Goal: Obtain resource: Obtain resource

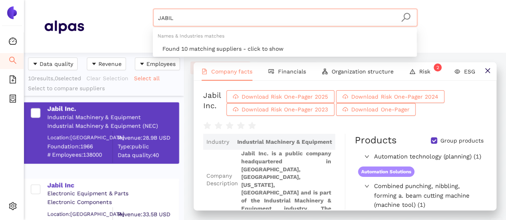
drag, startPoint x: 122, startPoint y: 9, endPoint x: 124, endPoint y: 14, distance: 5.2
click at [121, 9] on div "JABIL Materials & Coatings Certifications & Norms Location of supplier" at bounding box center [285, 26] width 402 height 35
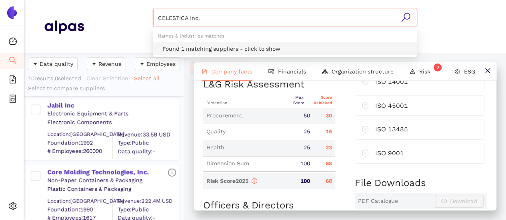
type input "CELESTICA Inc."
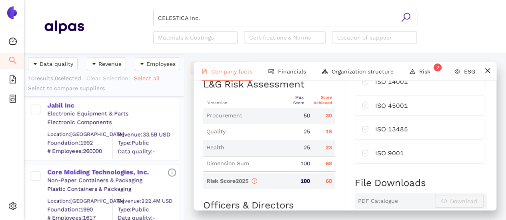
click at [409, 16] on icon "search" at bounding box center [406, 17] width 10 height 10
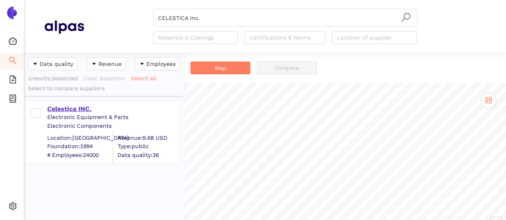
click at [81, 105] on div "Celestica INC." at bounding box center [112, 109] width 131 height 9
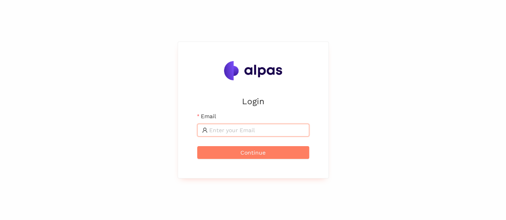
click at [275, 133] on input "Email" at bounding box center [256, 130] width 95 height 9
type input "[EMAIL_ADDRESS][DOMAIN_NAME]"
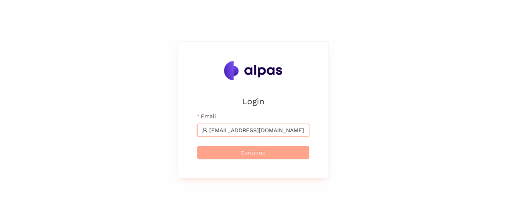
click at [261, 156] on span "Continue" at bounding box center [252, 152] width 25 height 9
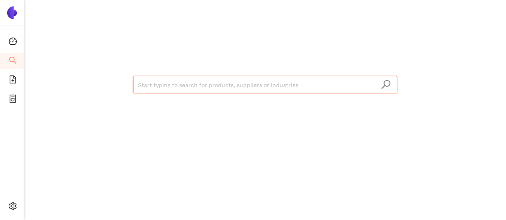
click at [286, 80] on input "search" at bounding box center [265, 85] width 254 height 18
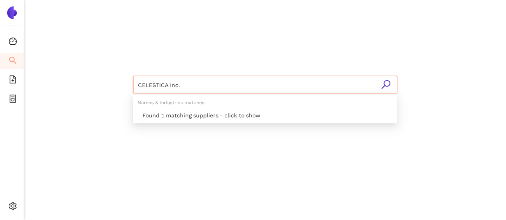
type input "CELESTICA Inc."
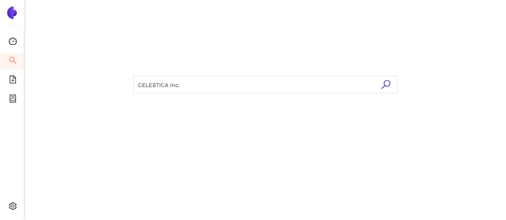
click at [384, 87] on icon "search" at bounding box center [386, 85] width 10 height 10
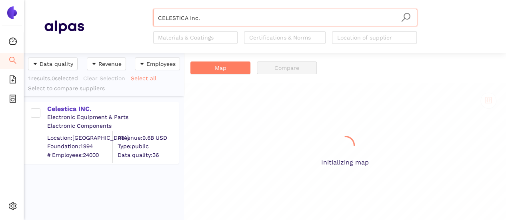
scroll to position [162, 154]
click at [80, 107] on div "Celestica INC." at bounding box center [112, 109] width 131 height 9
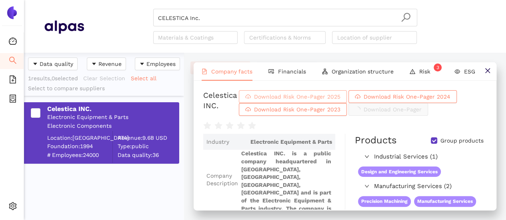
click at [339, 100] on span "Download Risk One-Pager 2025" at bounding box center [297, 96] width 86 height 9
click at [219, 20] on input "CELESTICA Inc." at bounding box center [285, 18] width 254 height 18
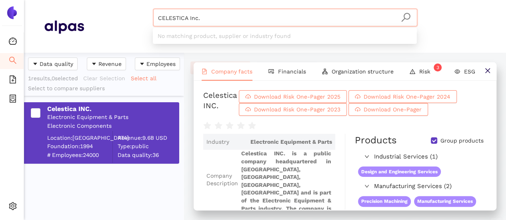
drag, startPoint x: 92, startPoint y: 25, endPoint x: 86, endPoint y: 25, distance: 5.2
click at [86, 25] on div "CELESTICA Inc. Materials & Coatings Certifications & Norms Location of supplier" at bounding box center [285, 26] width 402 height 35
paste input "hanner Corporation"
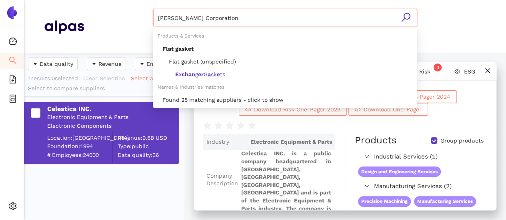
click at [408, 18] on icon "search" at bounding box center [405, 17] width 9 height 9
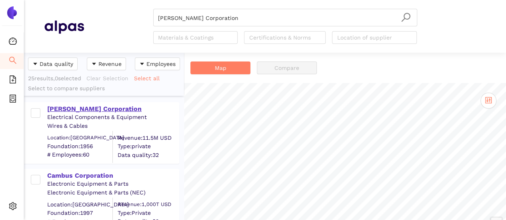
click at [94, 110] on div "Channer Corporation" at bounding box center [112, 109] width 131 height 9
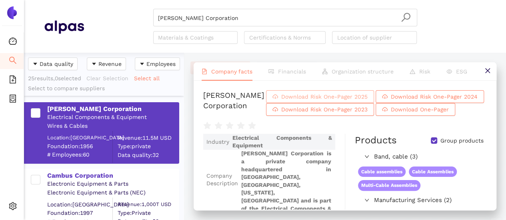
click at [344, 101] on span "Download Risk One-Pager 2025" at bounding box center [324, 96] width 86 height 9
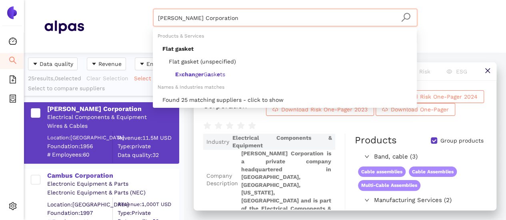
drag, startPoint x: 222, startPoint y: 19, endPoint x: 115, endPoint y: 18, distance: 107.6
click at [115, 18] on div "Channer Corporation Materials & Coatings Certifications & Norms Location of sup…" at bounding box center [285, 26] width 402 height 35
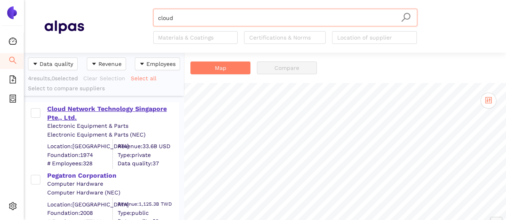
click at [108, 107] on div "Cloud Network Technology Singapore Pte., Ltd." at bounding box center [112, 114] width 131 height 18
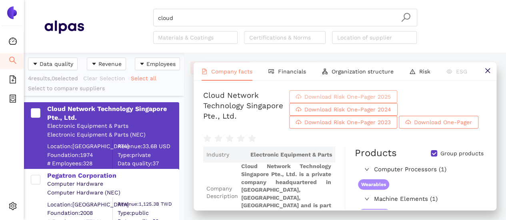
click at [391, 100] on span "Download Risk One-Pager 2025" at bounding box center [348, 96] width 86 height 9
drag, startPoint x: 195, startPoint y: 10, endPoint x: 187, endPoint y: 18, distance: 11.3
click at [193, 12] on input "cloud" at bounding box center [285, 18] width 254 height 18
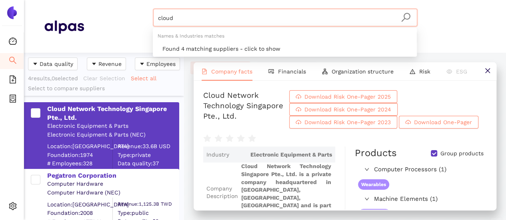
drag, startPoint x: 116, startPoint y: 12, endPoint x: 88, endPoint y: 11, distance: 28.4
click at [88, 11] on div "cloud Materials & Coatings Certifications & Norms Location of supplier" at bounding box center [285, 26] width 402 height 35
click at [408, 17] on icon "search" at bounding box center [406, 17] width 10 height 10
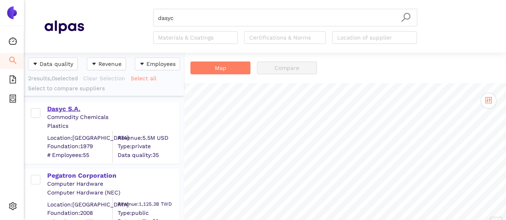
click at [78, 108] on div "Dasyc S.A." at bounding box center [112, 109] width 131 height 9
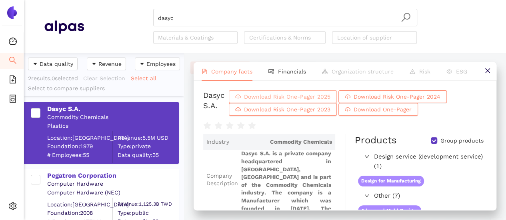
click at [259, 101] on span "Download Risk One-Pager 2025" at bounding box center [287, 96] width 86 height 9
drag, startPoint x: 209, startPoint y: 16, endPoint x: 192, endPoint y: 20, distance: 17.5
click at [198, 18] on input "dasyc" at bounding box center [285, 18] width 254 height 18
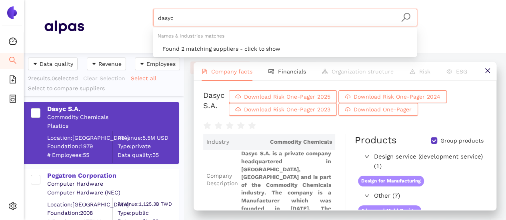
drag, startPoint x: 192, startPoint y: 20, endPoint x: 162, endPoint y: 16, distance: 30.3
click at [162, 16] on input "dasyc" at bounding box center [285, 18] width 254 height 18
click at [405, 17] on icon "search" at bounding box center [406, 17] width 10 height 10
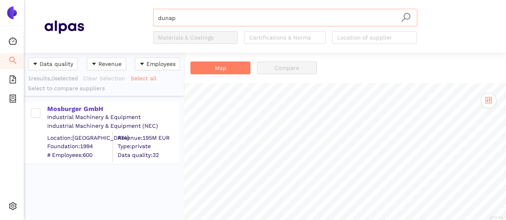
click at [181, 19] on input "dunap" at bounding box center [285, 18] width 254 height 18
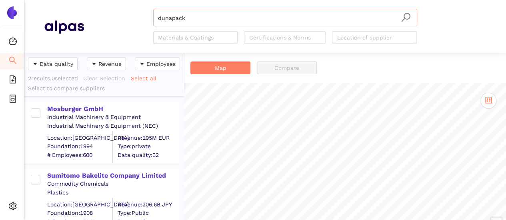
click at [194, 17] on input "dunapack" at bounding box center [285, 18] width 254 height 18
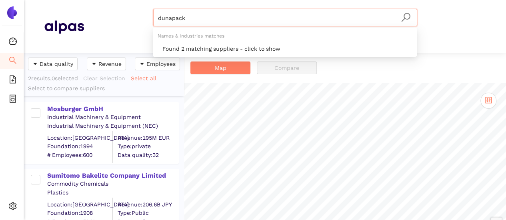
click at [195, 22] on input "dunapack" at bounding box center [285, 18] width 254 height 18
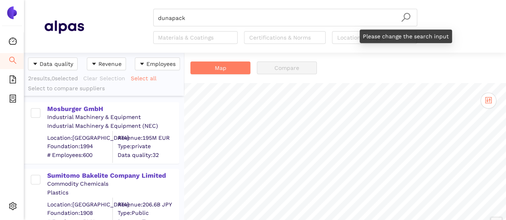
click at [402, 18] on icon "search" at bounding box center [406, 17] width 10 height 10
click at [405, 16] on icon "search" at bounding box center [406, 17] width 10 height 10
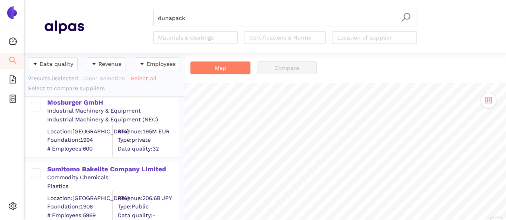
scroll to position [10, 0]
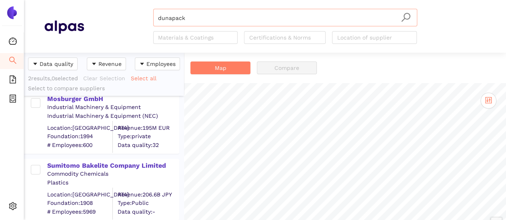
drag, startPoint x: 181, startPoint y: 23, endPoint x: 204, endPoint y: 16, distance: 24.6
click at [186, 20] on input "dunapack" at bounding box center [285, 18] width 254 height 18
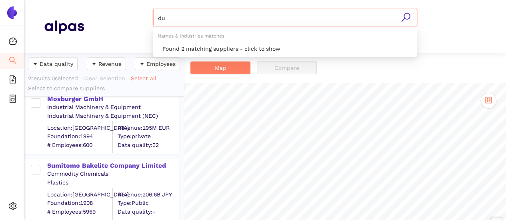
type input "d"
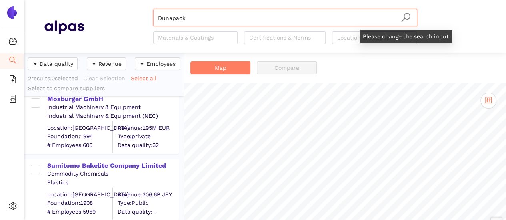
click at [406, 15] on icon "search" at bounding box center [406, 17] width 10 height 10
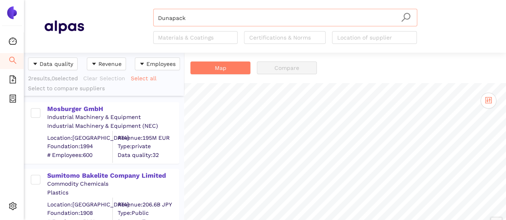
click at [193, 23] on input "Dunapack" at bounding box center [285, 18] width 254 height 18
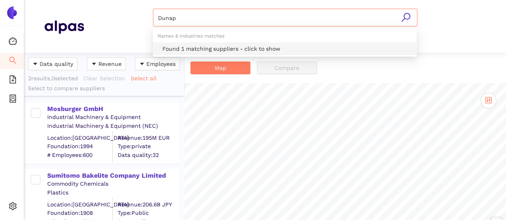
type input "Dunap"
click at [404, 18] on icon "search" at bounding box center [406, 17] width 10 height 10
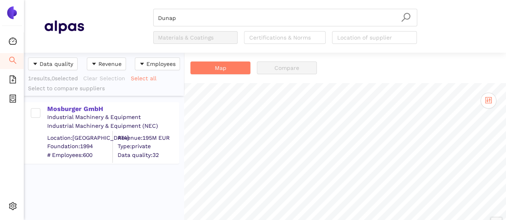
drag, startPoint x: 80, startPoint y: 107, endPoint x: 86, endPoint y: 117, distance: 12.0
click at [80, 107] on div "Mosburger GmbH" at bounding box center [112, 109] width 131 height 9
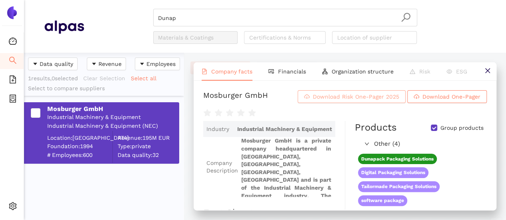
click at [352, 100] on span "Download Risk One-Pager 2025" at bounding box center [356, 96] width 86 height 9
click at [206, 14] on input "Dunap" at bounding box center [285, 18] width 254 height 18
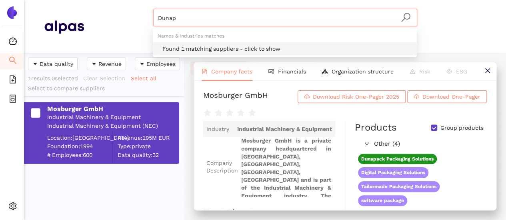
drag, startPoint x: 189, startPoint y: 17, endPoint x: 137, endPoint y: 12, distance: 51.9
click at [137, 12] on div "Dunap Materials & Coatings Certifications & Norms Location of supplier" at bounding box center [285, 26] width 402 height 35
paste input "Elvaco AB"
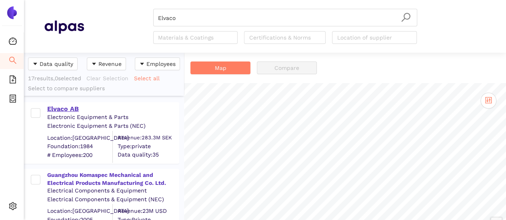
click at [78, 105] on div "Elvaco AB" at bounding box center [112, 109] width 131 height 9
click at [71, 106] on div "Elvaco AB" at bounding box center [112, 109] width 131 height 9
click at [64, 106] on div "Elvaco AB" at bounding box center [112, 109] width 131 height 9
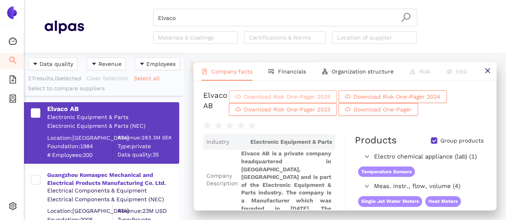
click at [299, 100] on span "Download Risk One-Pager 2025" at bounding box center [287, 96] width 86 height 9
click at [187, 17] on input "Elvaco" at bounding box center [285, 18] width 254 height 18
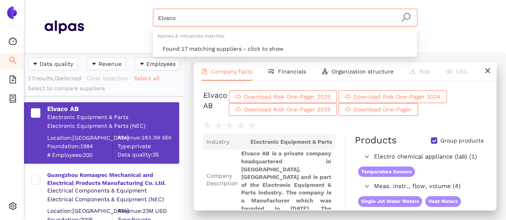
drag, startPoint x: 187, startPoint y: 18, endPoint x: 103, endPoint y: 21, distance: 84.5
click at [103, 21] on div "Elvaco Materials & Coatings Certifications & Norms Location of supplier" at bounding box center [285, 26] width 402 height 35
paste input "VE Energy Co.,Ltd"
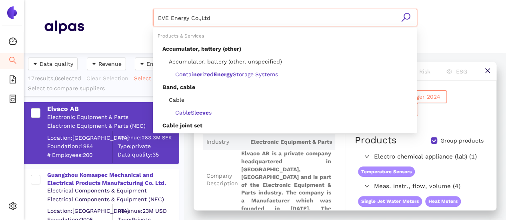
click at [408, 20] on icon "search" at bounding box center [406, 17] width 10 height 10
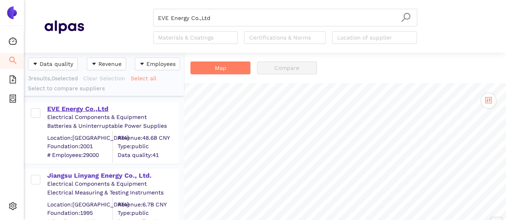
click at [88, 109] on div "EVE Energy Co.,Ltd" at bounding box center [112, 109] width 131 height 9
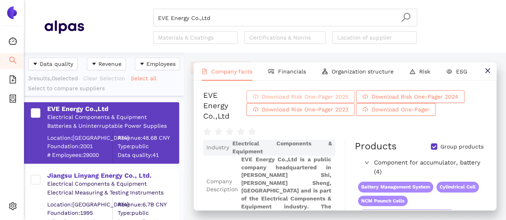
click at [303, 101] on span "Download Risk One-Pager 2025" at bounding box center [305, 96] width 86 height 9
click at [213, 20] on input "EVE Energy Co.,Ltd" at bounding box center [285, 18] width 254 height 18
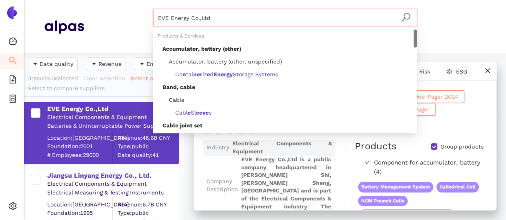
drag, startPoint x: 159, startPoint y: 22, endPoint x: 92, endPoint y: 9, distance: 68.0
click at [95, 10] on div "EVE Energy Co.,Ltd Materials & Coatings Certifications & Norms Location of supp…" at bounding box center [285, 26] width 402 height 35
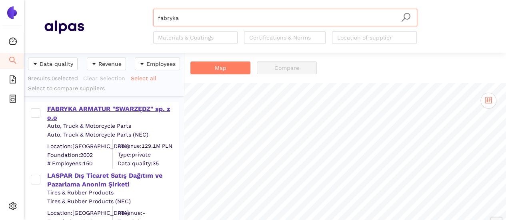
click at [133, 108] on div "FABRYKA ARMATUR "SWARZĘDZ" sp. z o.o" at bounding box center [112, 114] width 131 height 18
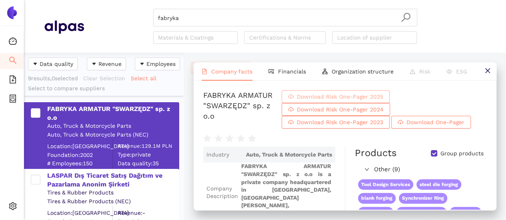
click at [383, 101] on span "Download Risk One-Pager 2025" at bounding box center [340, 96] width 86 height 9
click at [193, 22] on input "fabryka" at bounding box center [285, 18] width 254 height 18
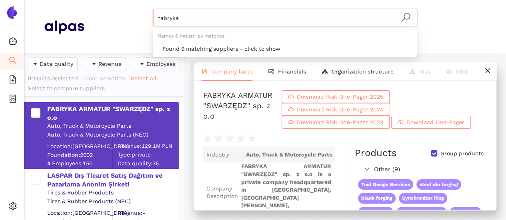
drag, startPoint x: 175, startPoint y: 16, endPoint x: 123, endPoint y: 28, distance: 53.4
click at [124, 26] on div "fabryka Materials & Coatings Certifications & Norms Location of supplier" at bounding box center [285, 26] width 402 height 35
paste input "Faist Limited"
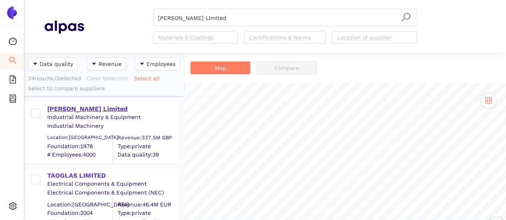
click at [58, 108] on div "Faist Limited" at bounding box center [112, 109] width 131 height 9
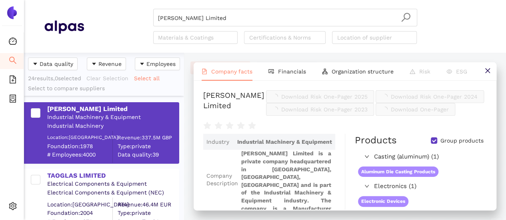
click at [332, 97] on span "Download Risk One-Pager 2025" at bounding box center [324, 96] width 86 height 9
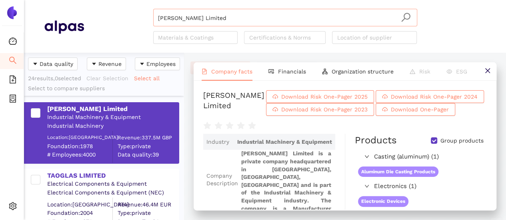
click at [204, 14] on input "Faist Limited" at bounding box center [285, 18] width 254 height 18
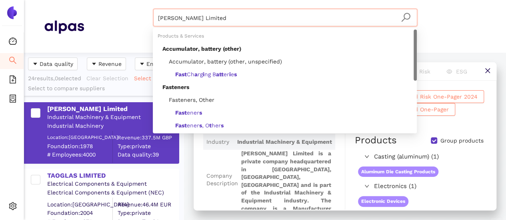
drag, startPoint x: 204, startPoint y: 17, endPoint x: 118, endPoint y: 14, distance: 85.3
click at [118, 11] on div "Faist Limited Materials & Coatings Certifications & Norms Location of supplier" at bounding box center [285, 26] width 402 height 35
paste input "lco Electronics México, S.A. de C.V."
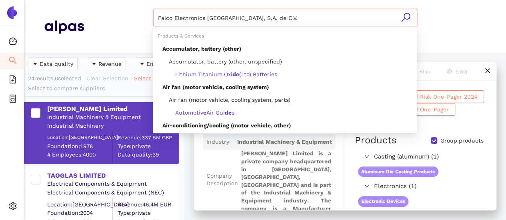
drag, startPoint x: 181, startPoint y: 22, endPoint x: 315, endPoint y: 10, distance: 135.0
click at [315, 10] on input "Falco Electronics México, S.A. de C.V." at bounding box center [285, 18] width 254 height 18
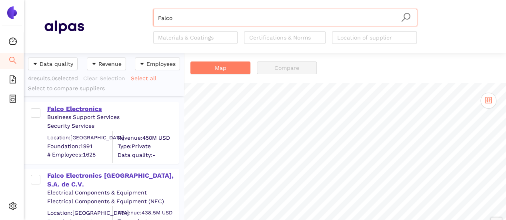
type input "Falco"
click at [86, 109] on div "Falco Electronics" at bounding box center [112, 109] width 131 height 9
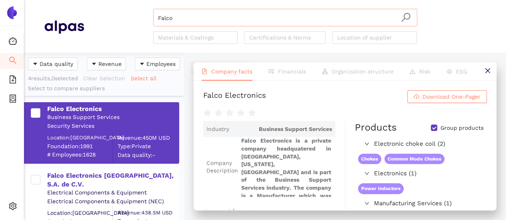
click at [198, 18] on input "Falco" at bounding box center [285, 18] width 254 height 18
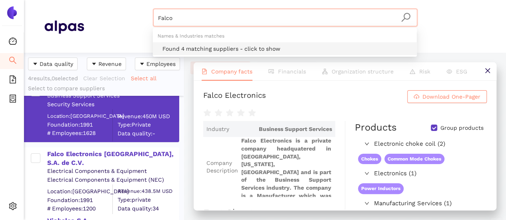
scroll to position [40, 0]
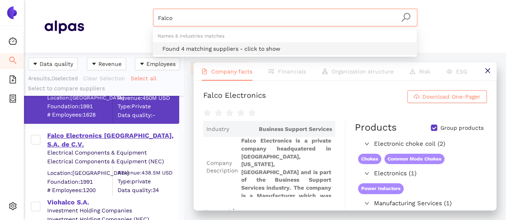
click at [116, 134] on div "Falco Electronics México, S.A. de C.V." at bounding box center [112, 141] width 131 height 18
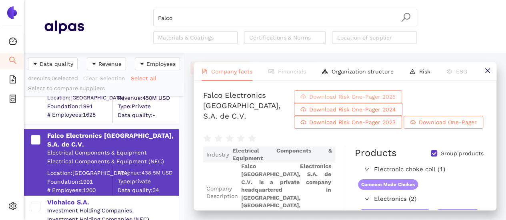
click at [342, 101] on span "Download Risk One-Pager 2025" at bounding box center [352, 96] width 86 height 9
drag, startPoint x: 209, startPoint y: 14, endPoint x: 204, endPoint y: 17, distance: 5.7
click at [208, 14] on input "Falco" at bounding box center [285, 18] width 254 height 18
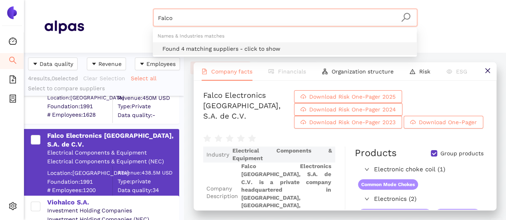
drag, startPoint x: 166, startPoint y: 16, endPoint x: 143, endPoint y: 12, distance: 23.2
click at [142, 12] on div "Falco Materials & Coatings Certifications & Norms Location of supplier" at bounding box center [285, 26] width 402 height 35
paste input "[PERSON_NAME] Limited"
type input "[PERSON_NAME] Limited"
click at [405, 18] on icon "search" at bounding box center [405, 17] width 9 height 9
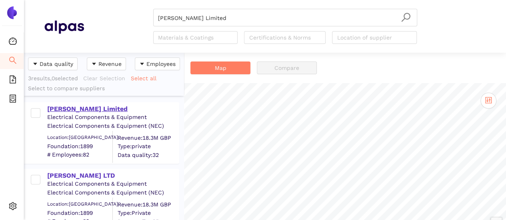
click at [100, 112] on div "[PERSON_NAME] Limited" at bounding box center [112, 109] width 131 height 9
click at [100, 108] on div "[PERSON_NAME] Limited" at bounding box center [112, 109] width 131 height 9
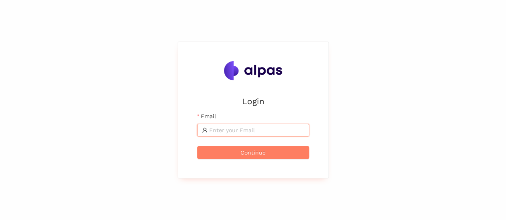
click at [243, 131] on input "Email" at bounding box center [256, 130] width 95 height 9
type input "karina.stival@landisgyr.com"
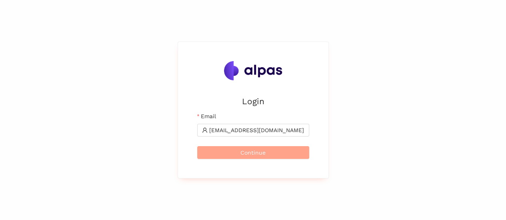
click at [270, 152] on button "Continue" at bounding box center [253, 152] width 112 height 13
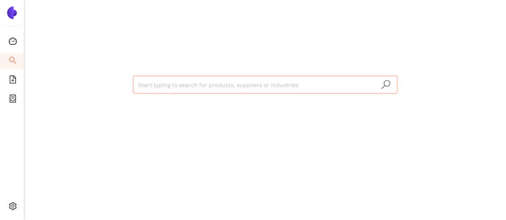
click at [206, 89] on input "search" at bounding box center [265, 85] width 254 height 18
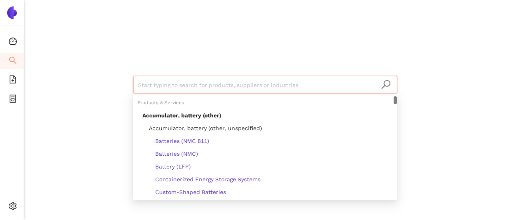
paste input "[PERSON_NAME] Limited"
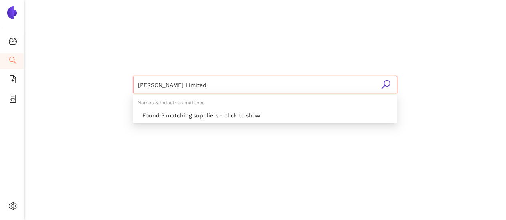
type input "[PERSON_NAME] Limited"
click at [388, 83] on icon "search" at bounding box center [386, 85] width 10 height 10
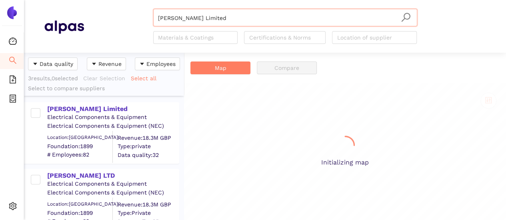
scroll to position [162, 154]
click at [90, 108] on div "[PERSON_NAME] Limited" at bounding box center [112, 109] width 131 height 9
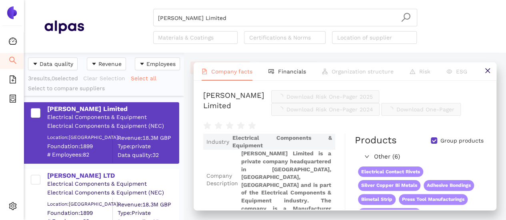
click at [345, 101] on span "Download Risk One-Pager 2025" at bounding box center [330, 96] width 86 height 9
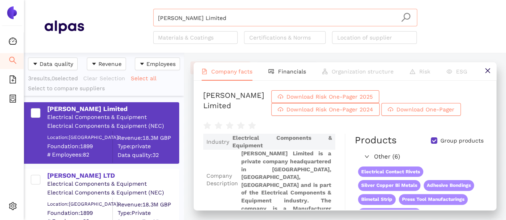
click at [235, 16] on input "[PERSON_NAME] Limited" at bounding box center [285, 18] width 254 height 18
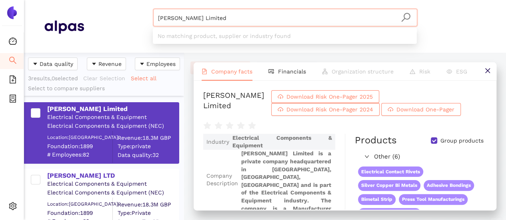
drag, startPoint x: 196, startPoint y: 17, endPoint x: 116, endPoint y: 28, distance: 80.7
click at [111, 21] on div "[PERSON_NAME] Limited Materials & Coatings Certifications & Norms Location of s…" at bounding box center [285, 26] width 402 height 35
paste input "KG TECHNOLOGIES, INC."
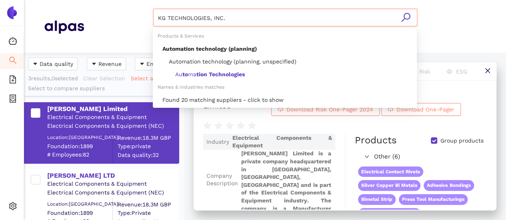
drag, startPoint x: 212, startPoint y: 17, endPoint x: 278, endPoint y: 18, distance: 65.6
click at [278, 18] on input "KG TECHNOLOGIES, INC." at bounding box center [285, 18] width 254 height 18
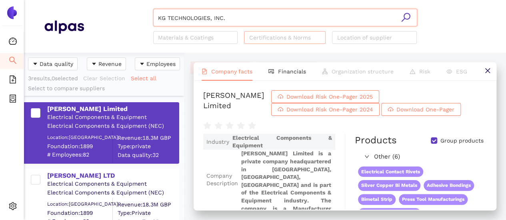
type input "KG TECHNOLOGIES, INC."
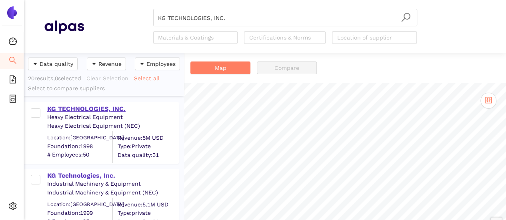
click at [106, 110] on div "KG TECHNOLOGIES, INC." at bounding box center [112, 109] width 131 height 9
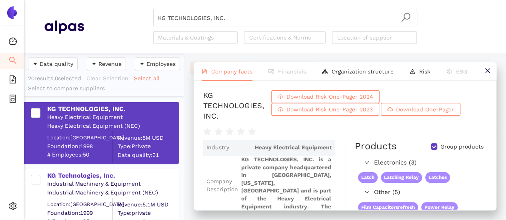
drag, startPoint x: 82, startPoint y: 172, endPoint x: 356, endPoint y: 112, distance: 280.6
click at [82, 172] on div "KG Technologies, Inc." at bounding box center [112, 176] width 131 height 9
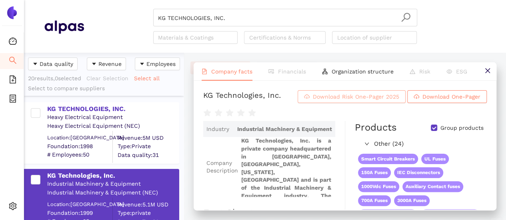
click at [399, 100] on span "Download Risk One-Pager 2025" at bounding box center [356, 96] width 86 height 9
drag, startPoint x: 239, startPoint y: 11, endPoint x: 233, endPoint y: 16, distance: 7.9
click at [238, 11] on input "KG TECHNOLOGIES, INC." at bounding box center [285, 18] width 254 height 18
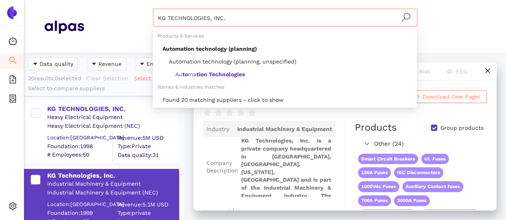
drag, startPoint x: 146, startPoint y: 2, endPoint x: 135, endPoint y: 2, distance: 10.8
click at [136, 2] on header "KG TECHNOLOGIES, INC. Materials & Coatings Certifications & Norms Location of s…" at bounding box center [265, 26] width 482 height 53
paste input "JABIL Inc"
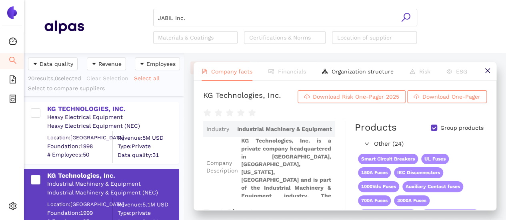
click at [407, 18] on icon "search" at bounding box center [406, 17] width 10 height 10
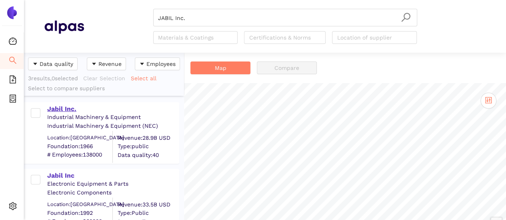
click at [71, 107] on div "Jabil Inc." at bounding box center [112, 109] width 131 height 9
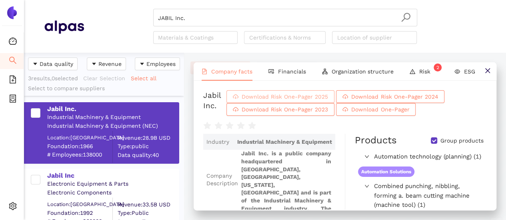
click at [289, 101] on span "Download Risk One-Pager 2025" at bounding box center [285, 96] width 86 height 9
click at [203, 16] on input "JABIL Inc." at bounding box center [285, 18] width 254 height 18
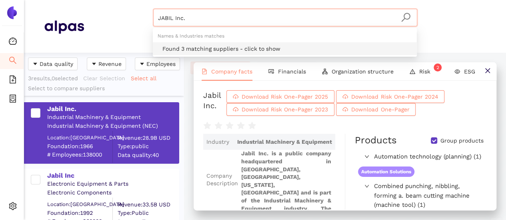
drag, startPoint x: 194, startPoint y: 16, endPoint x: 117, endPoint y: 8, distance: 77.3
click at [116, 0] on header "JABIL Inc. Materials & Coatings Certifications & Norms Location of supplier" at bounding box center [265, 26] width 482 height 53
paste input "PCI Private Limited"
drag, startPoint x: 191, startPoint y: 16, endPoint x: 270, endPoint y: 21, distance: 78.6
click at [267, 22] on input "PCI Private Limited" at bounding box center [285, 18] width 254 height 18
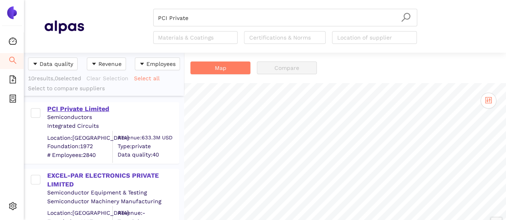
click at [103, 110] on div "PCI Private Limited" at bounding box center [112, 109] width 131 height 9
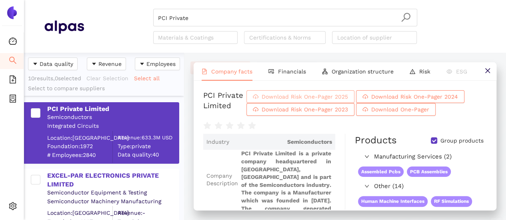
click at [348, 101] on span "Download Risk One-Pager 2025" at bounding box center [305, 96] width 86 height 9
click at [206, 19] on input "PCI Private" at bounding box center [285, 18] width 254 height 18
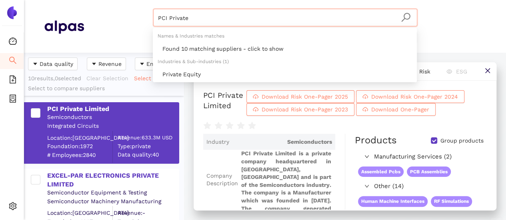
drag, startPoint x: 199, startPoint y: 15, endPoint x: 101, endPoint y: 21, distance: 97.8
click at [102, 20] on div "PCI Private Materials & Coatings Certifications & Norms Location of supplier" at bounding box center [285, 26] width 402 height 35
paste input "FOX VALLEY MOLDING INC"
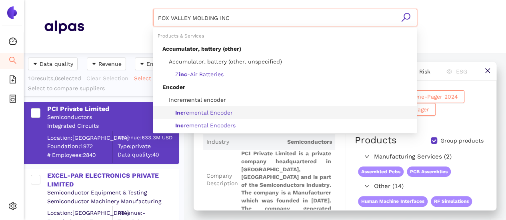
type input "FOX VALLEY MOLDING INC"
